Goal: Task Accomplishment & Management: Manage account settings

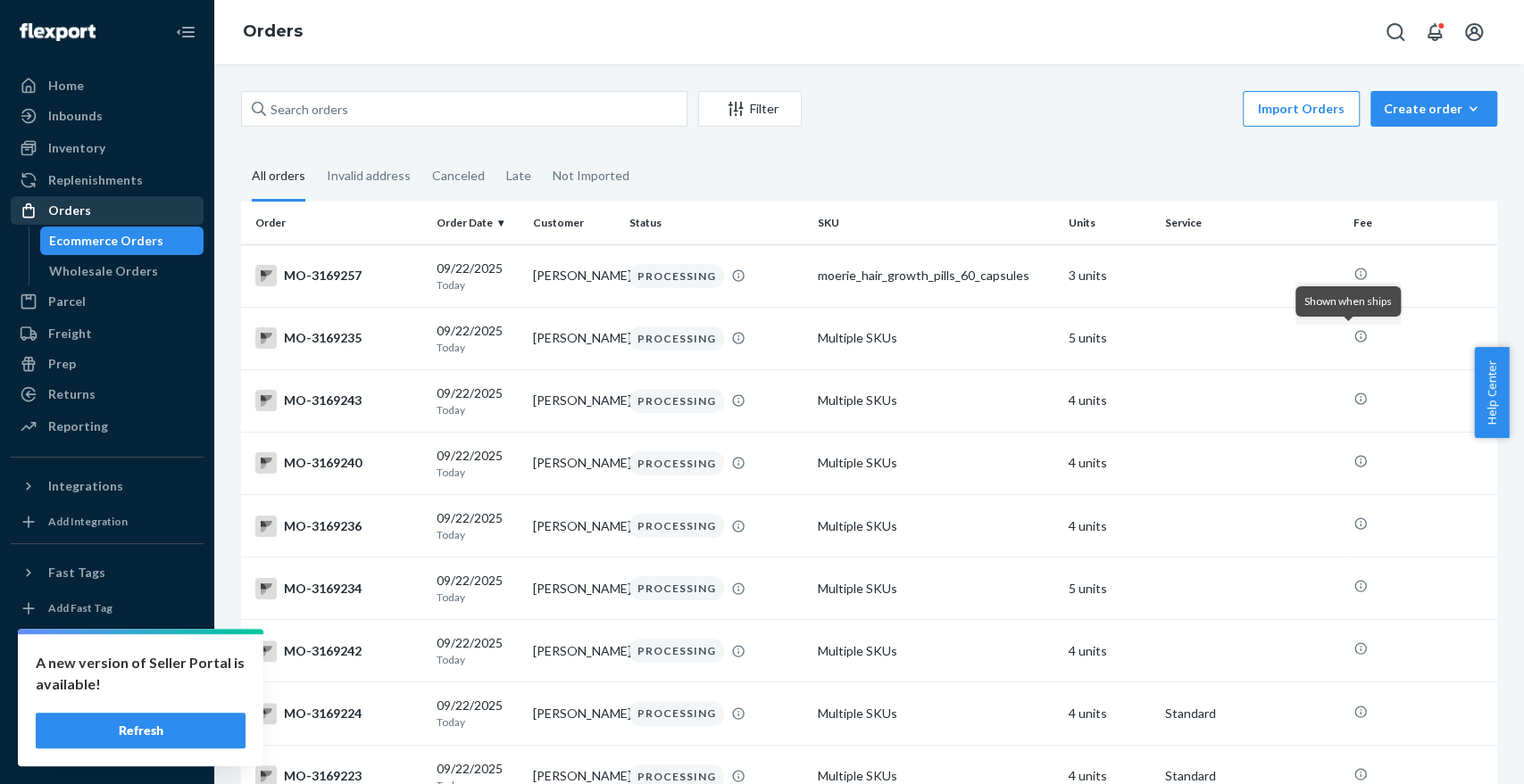
click at [128, 215] on div "Orders" at bounding box center [107, 210] width 189 height 25
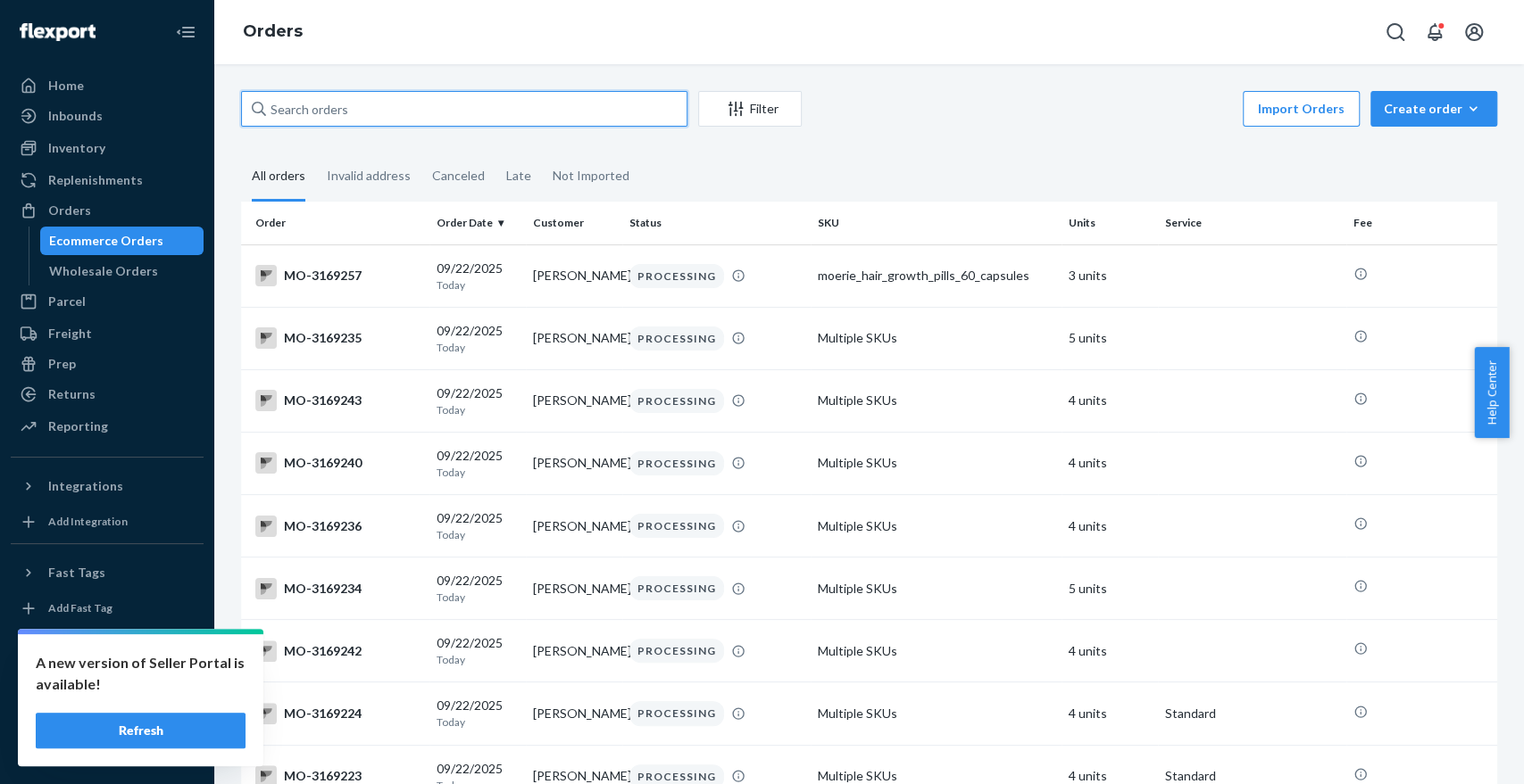
click at [418, 105] on input "text" at bounding box center [464, 109] width 446 height 36
paste input "[PERSON_NAME] WindomHaynes"
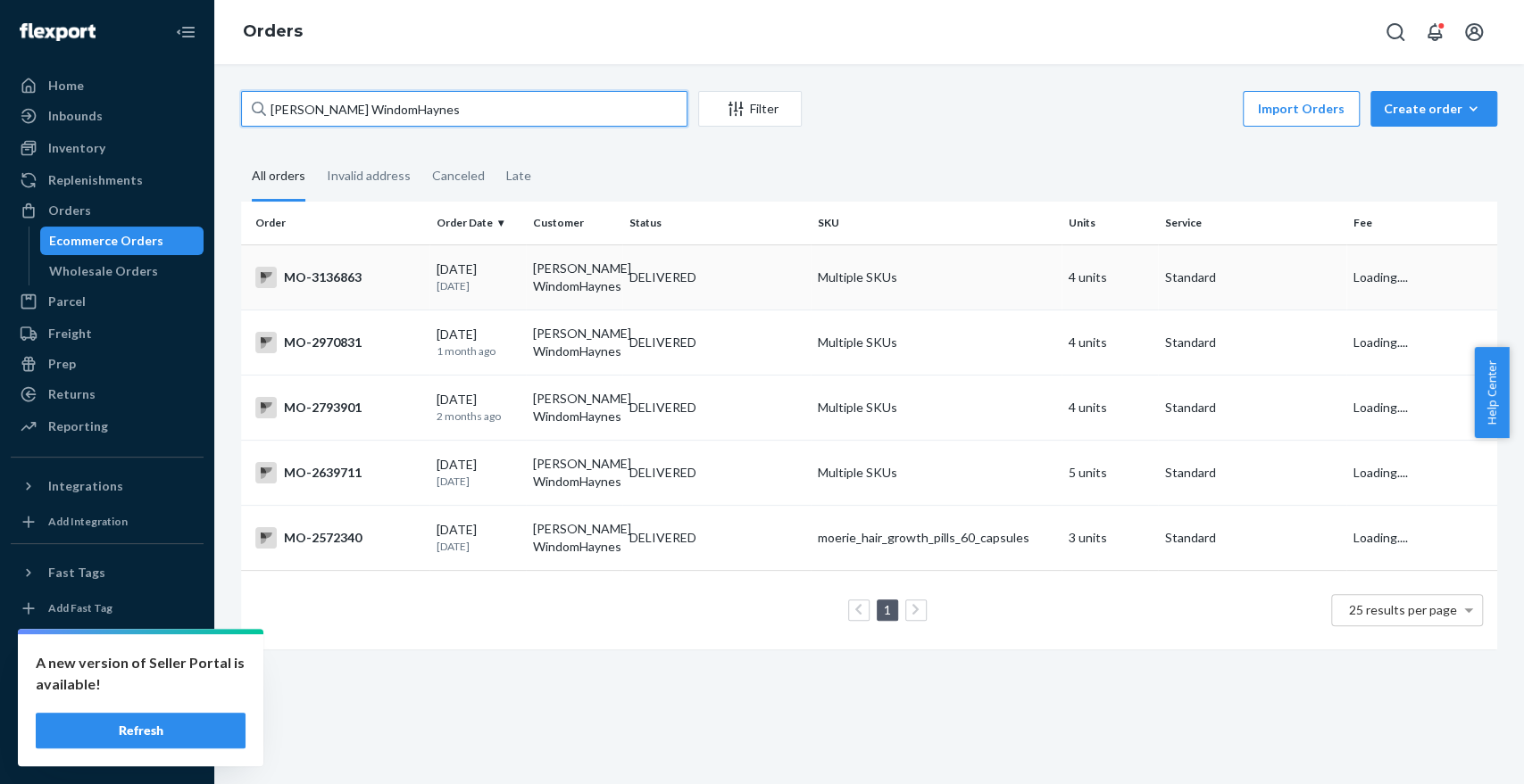
type input "[PERSON_NAME] WindomHaynes"
click at [713, 276] on div "DELIVERED" at bounding box center [715, 277] width 181 height 17
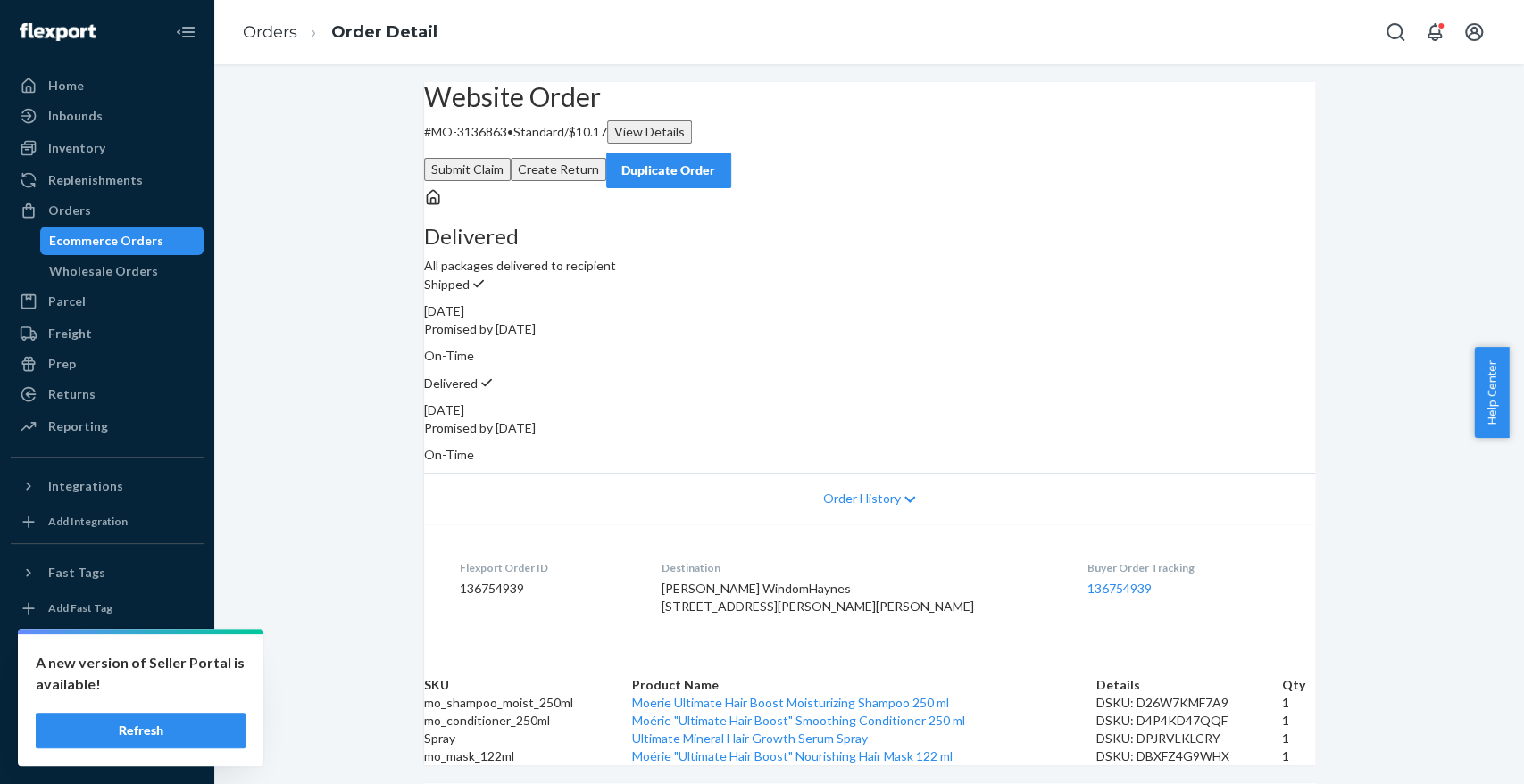
click at [513, 143] on p "# MO-3136863 • Standard / $10.17 View Details" at bounding box center [869, 132] width 891 height 23
drag, startPoint x: 517, startPoint y: 160, endPoint x: 493, endPoint y: 205, distance: 51.0
click at [488, 188] on div "Website Order # MO-3136863 • Standard / $10.17 View Details Submit Claim Create…" at bounding box center [869, 136] width 891 height 107
click at [510, 143] on p "# MO-3136863 • Standard / $10.17 View Details" at bounding box center [869, 132] width 891 height 23
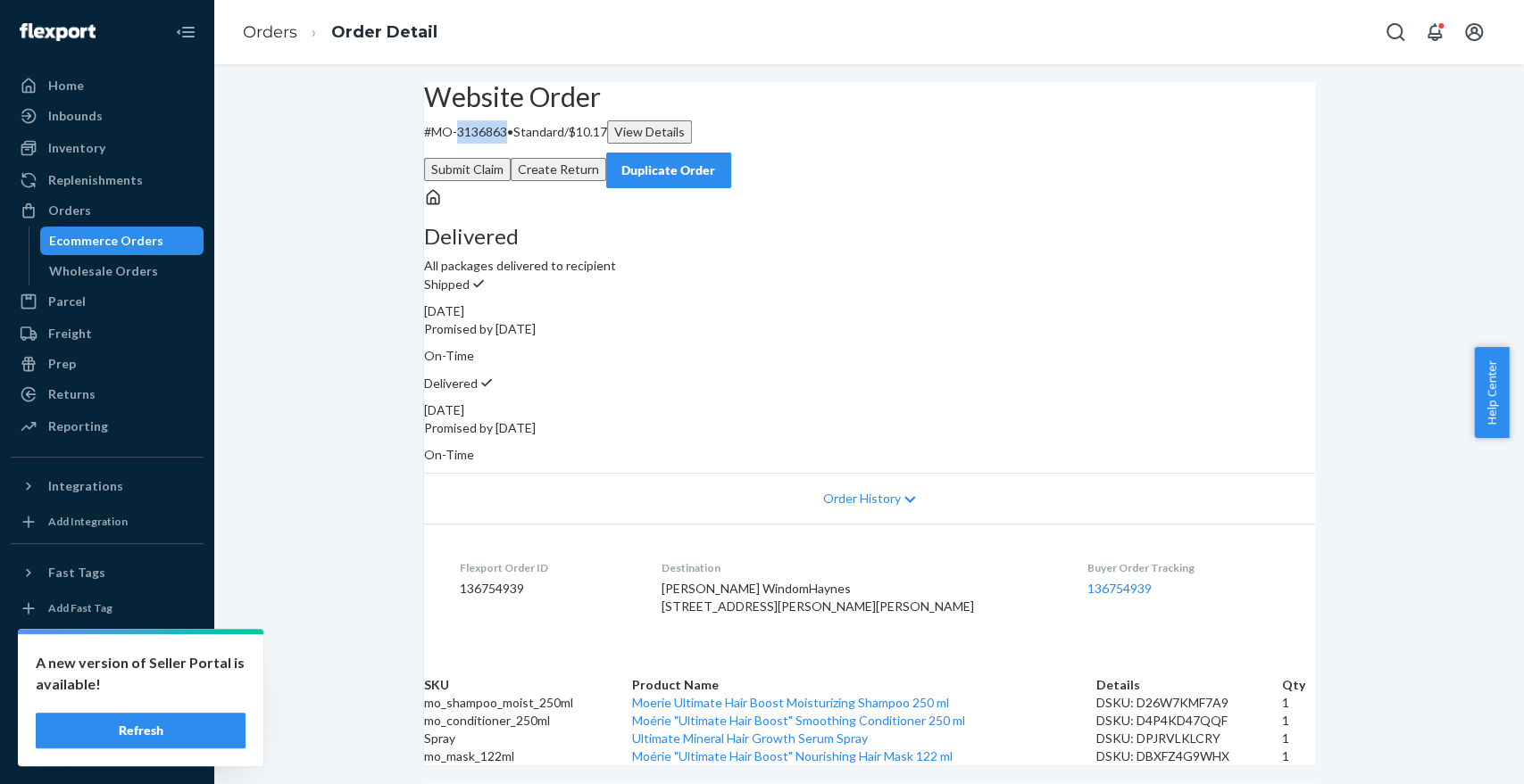
click at [510, 143] on p "# MO-3136863 • Standard / $10.17 View Details" at bounding box center [869, 132] width 891 height 23
copy p "3136863"
click at [606, 158] on button "Create Return" at bounding box center [558, 170] width 96 height 23
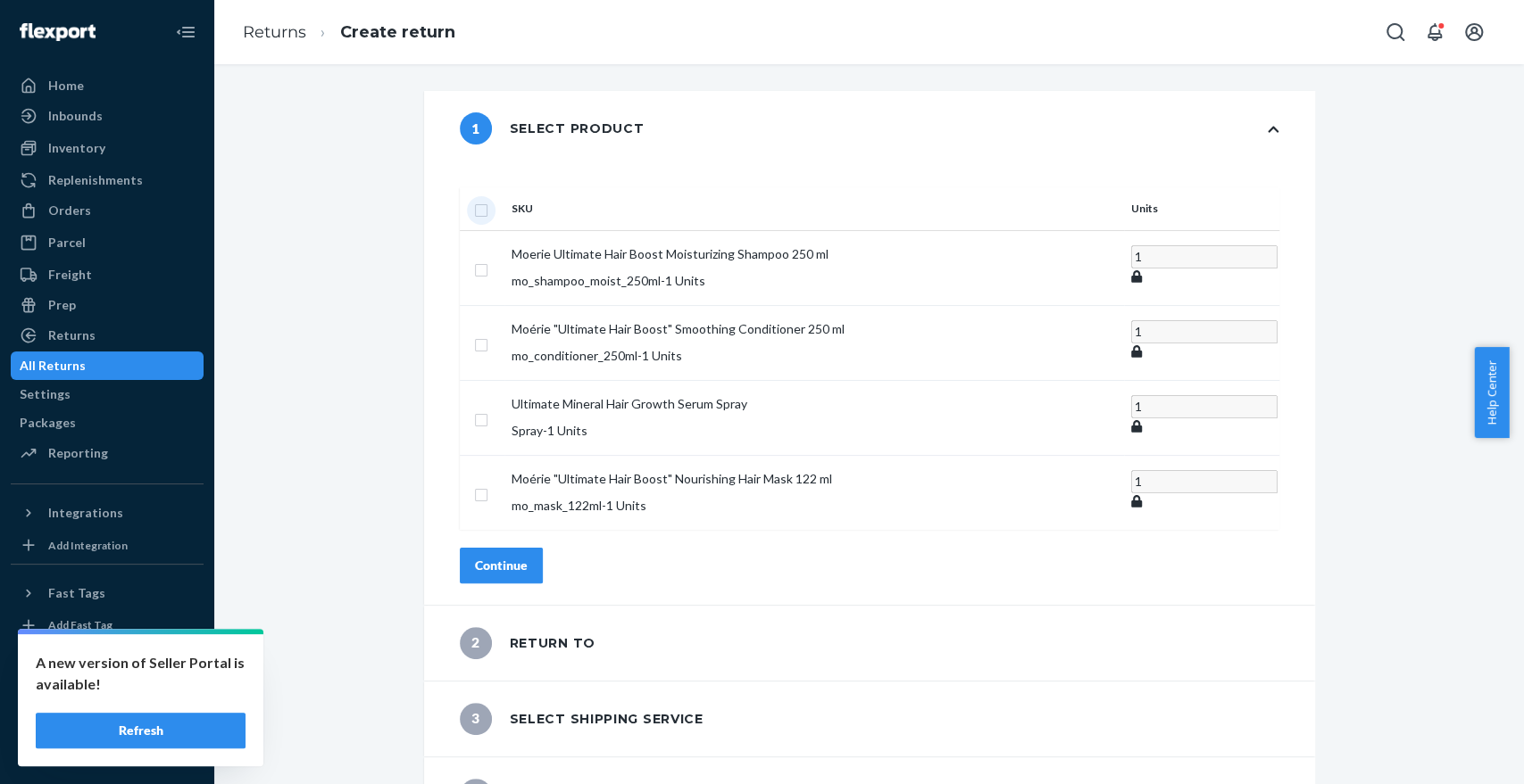
click at [489, 199] on input "checkbox" at bounding box center [481, 207] width 15 height 18
checkbox input "true"
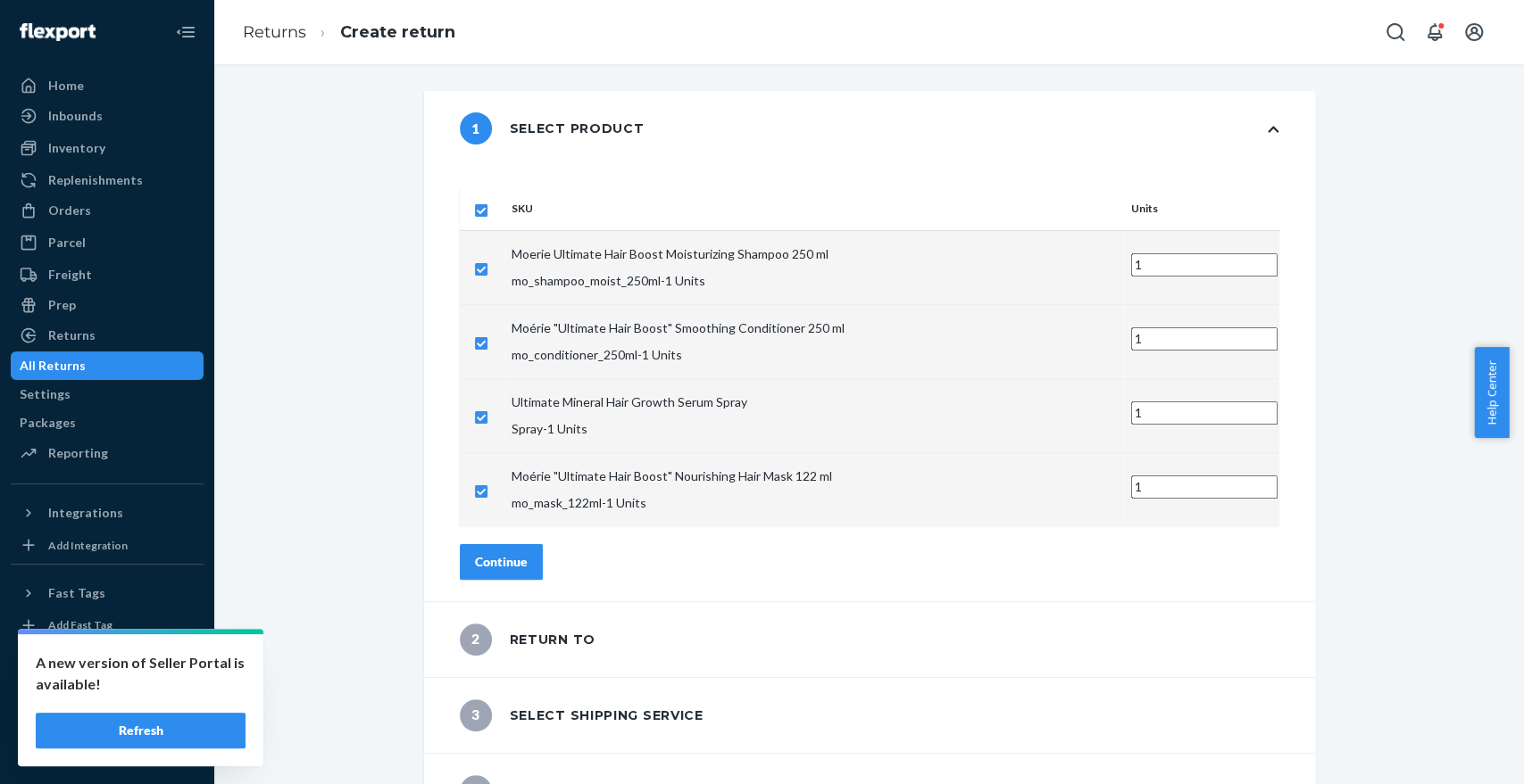
click at [527, 553] on div "Continue" at bounding box center [501, 562] width 52 height 17
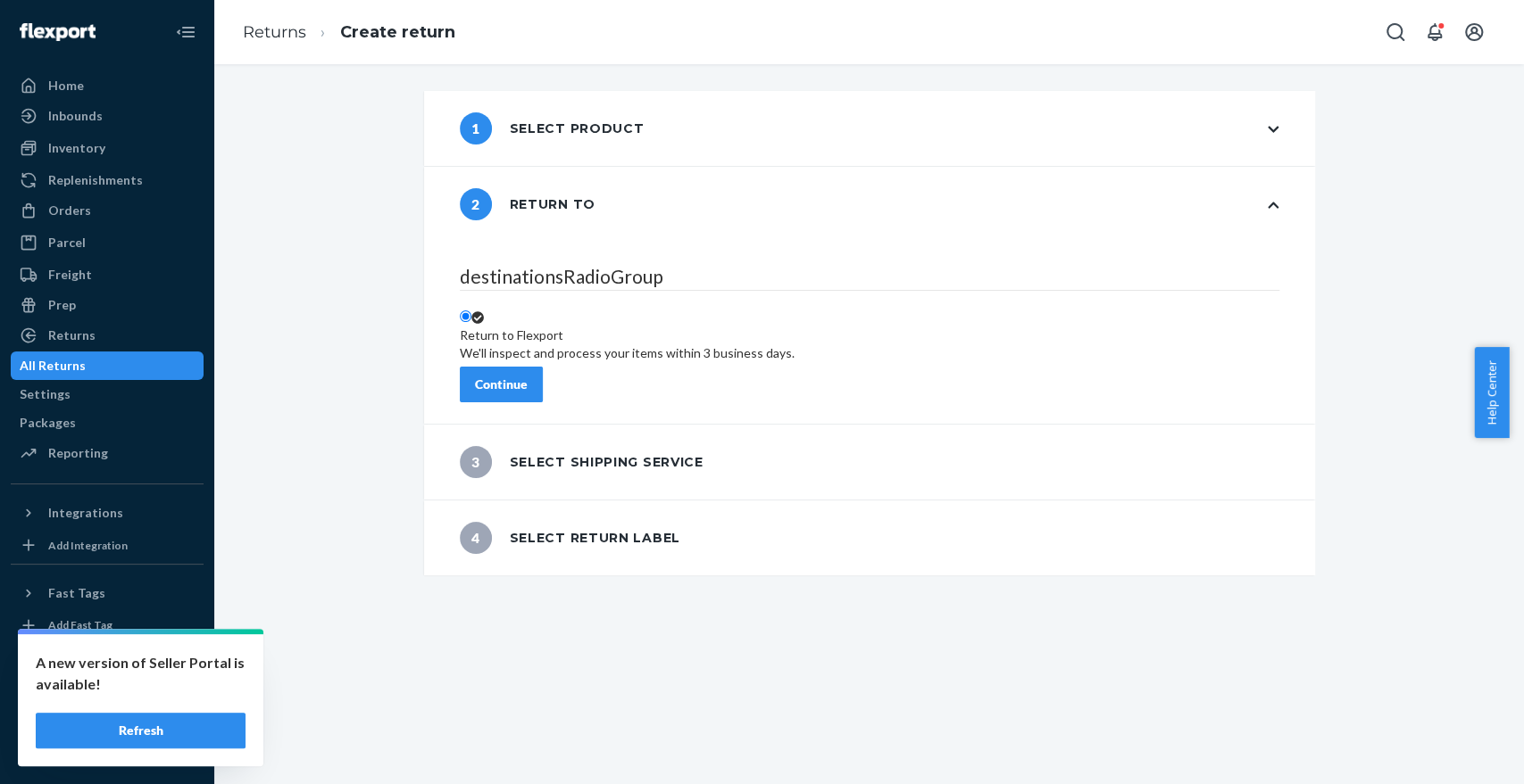
click at [527, 378] on div "Continue" at bounding box center [501, 385] width 52 height 17
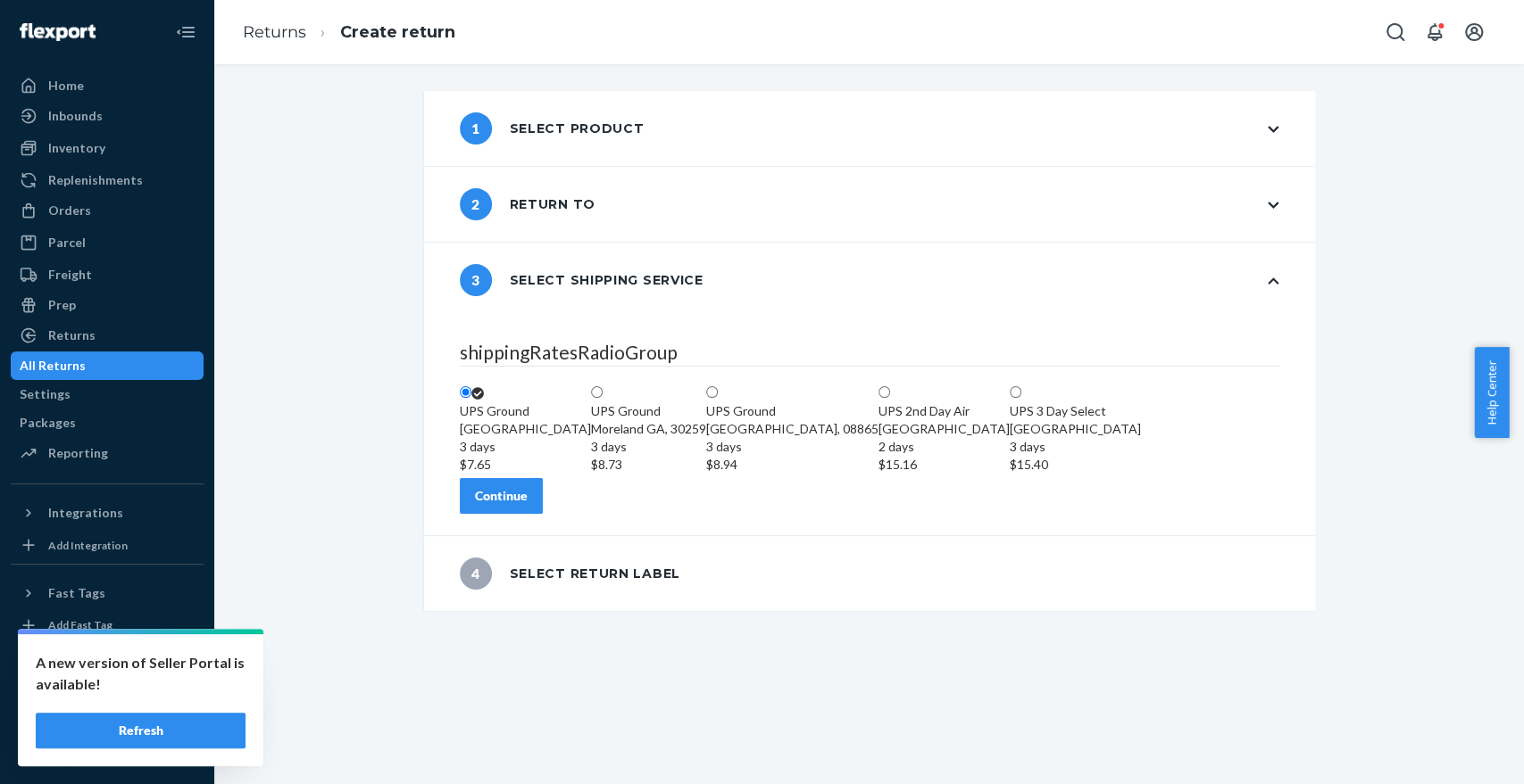
click at [527, 505] on div "Continue" at bounding box center [501, 496] width 52 height 17
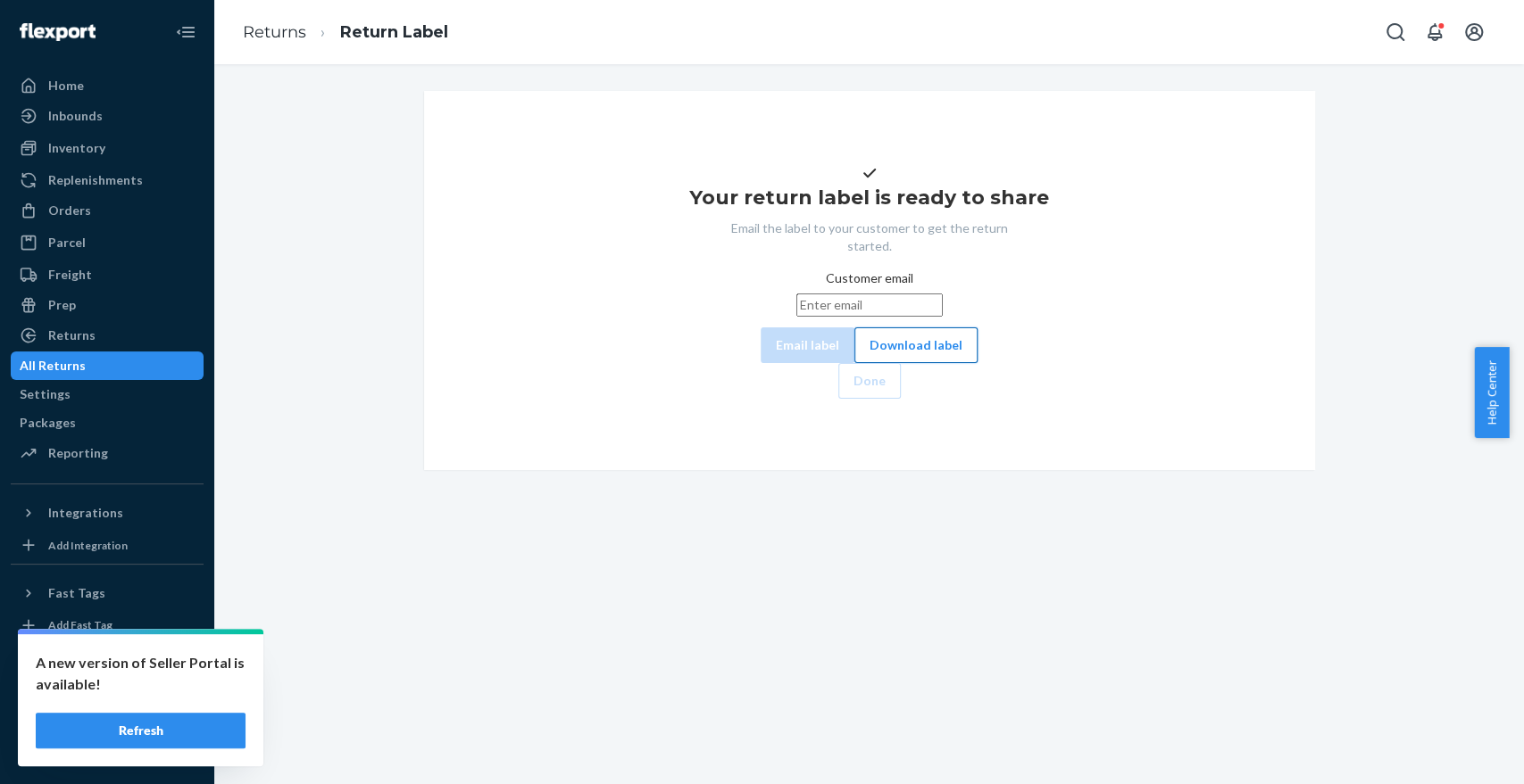
click at [854, 363] on button "Download label" at bounding box center [915, 345] width 123 height 36
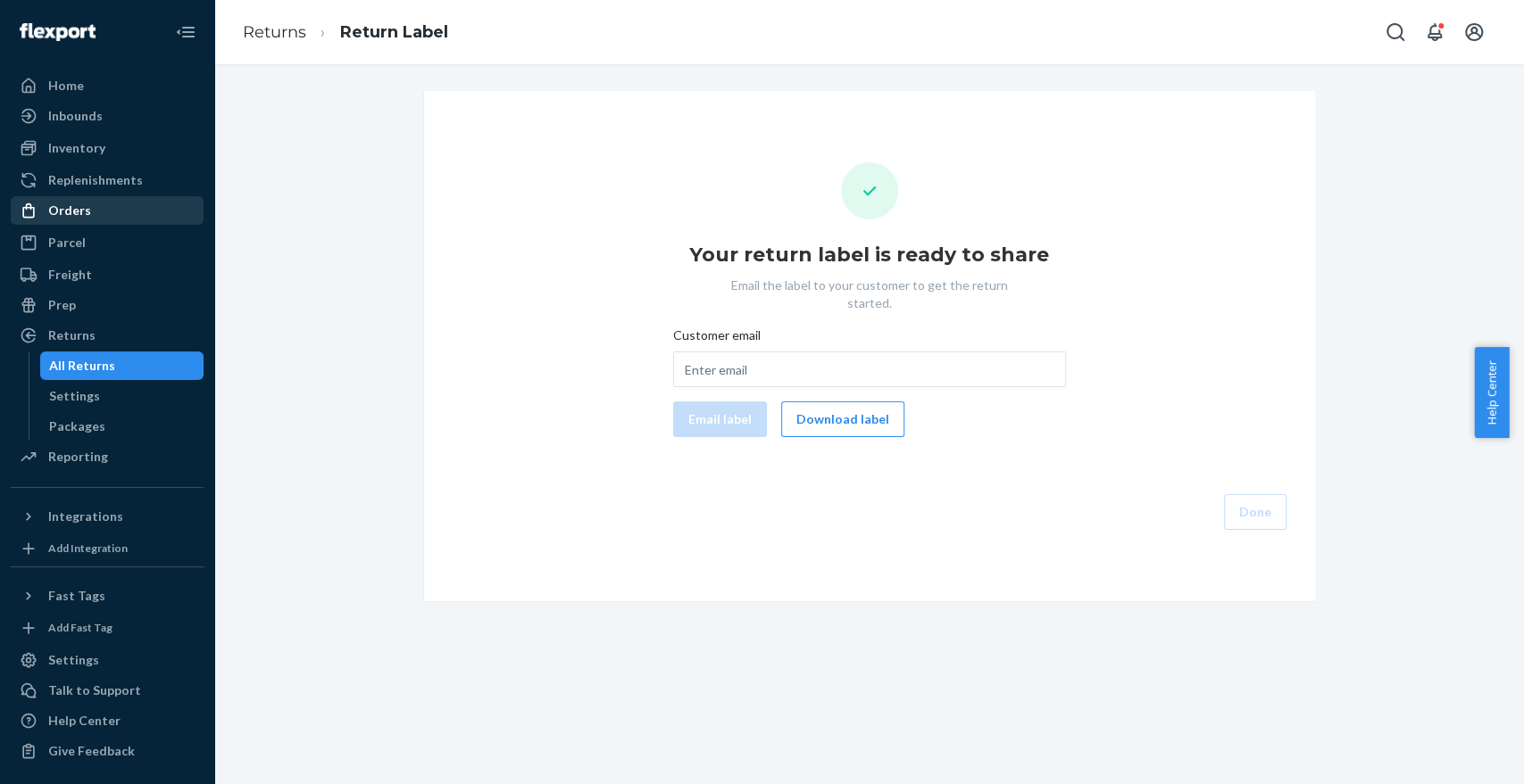
click at [76, 206] on div "Orders" at bounding box center [70, 210] width 43 height 17
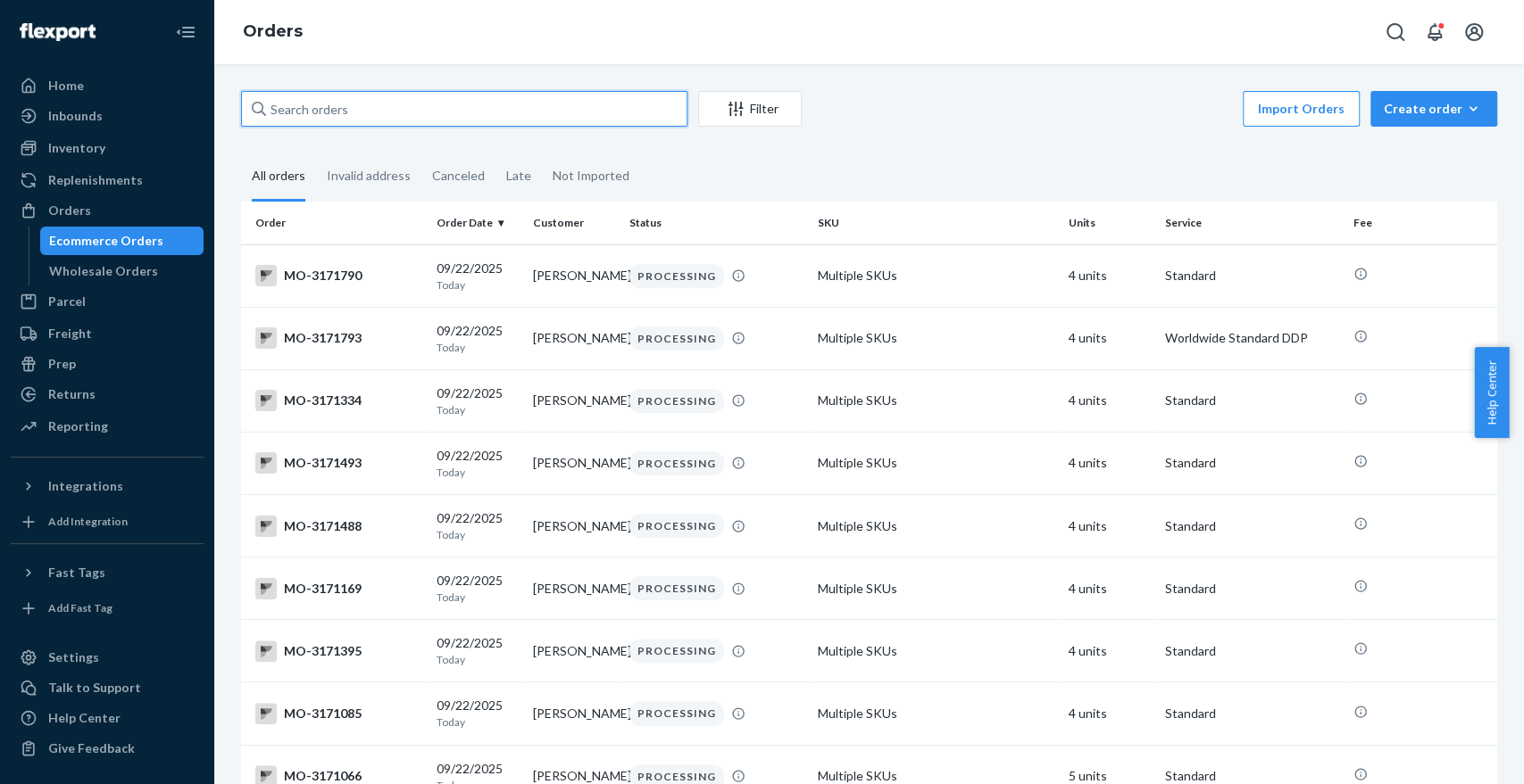
click at [529, 105] on input "text" at bounding box center [464, 109] width 446 height 36
